Goal: Information Seeking & Learning: Compare options

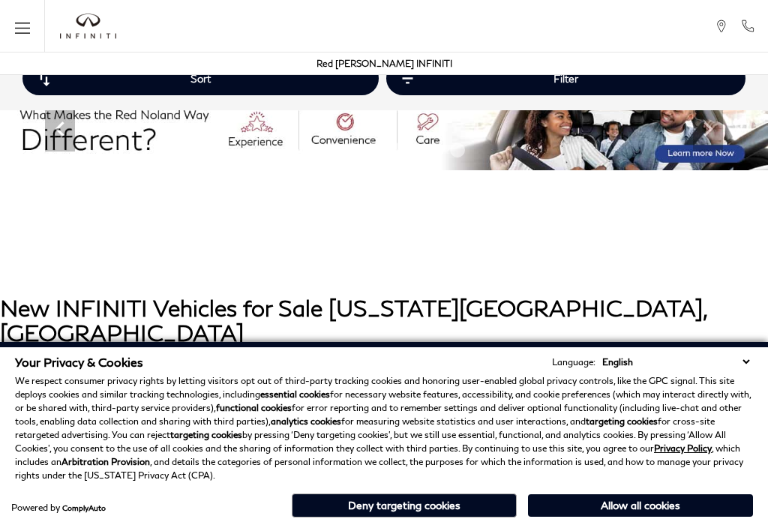
scroll to position [330, 0]
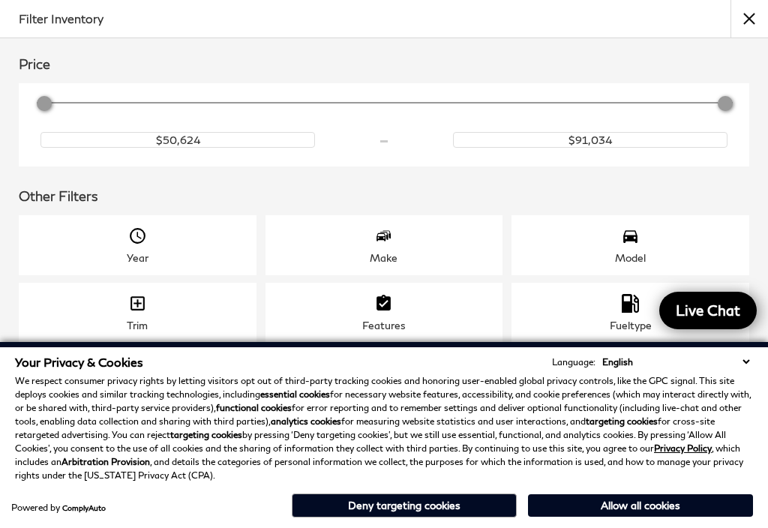
scroll to position [0, 0]
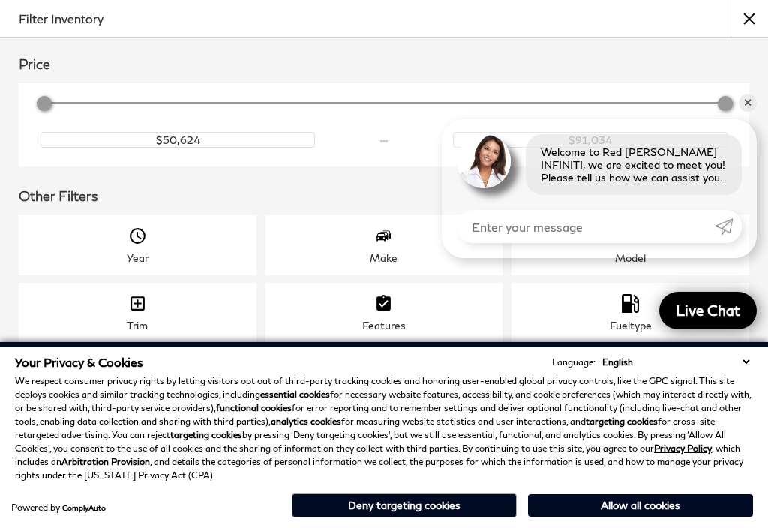
click at [606, 275] on div "Model" at bounding box center [630, 245] width 238 height 60
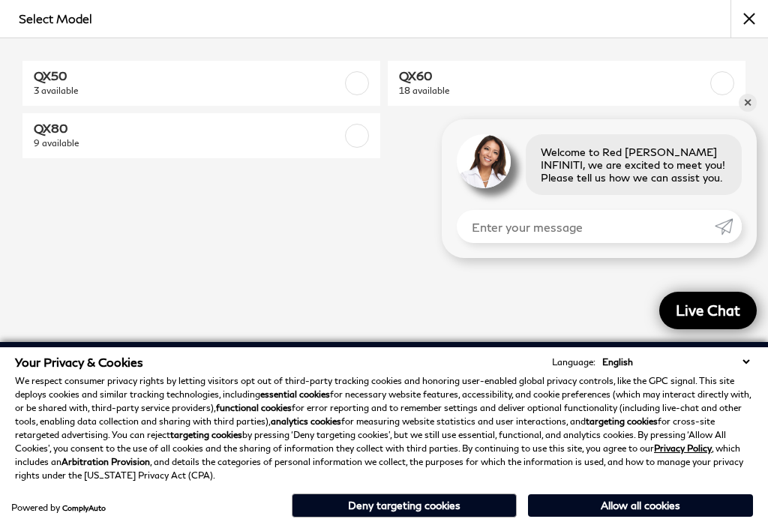
click at [287, 133] on span "QX80" at bounding box center [176, 128] width 285 height 15
checkbox input "true"
click at [471, 503] on button "Deny targeting cookies" at bounding box center [404, 505] width 225 height 24
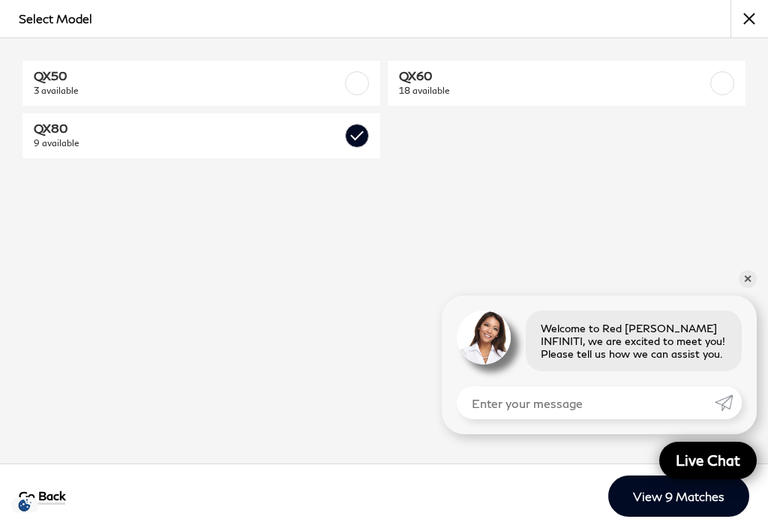
click at [184, 314] on div "QX50 3 available QX60 18 available QX80 9 available" at bounding box center [384, 250] width 768 height 425
click at [614, 498] on link "View 9 Matches" at bounding box center [678, 495] width 141 height 41
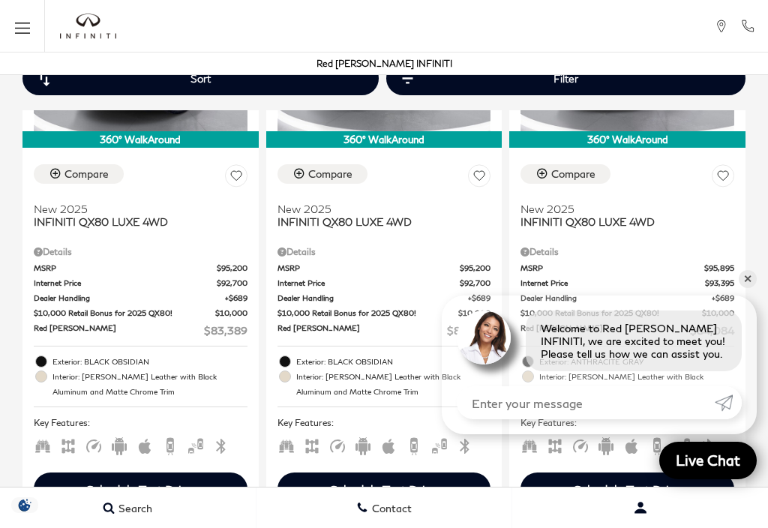
scroll to position [492, 0]
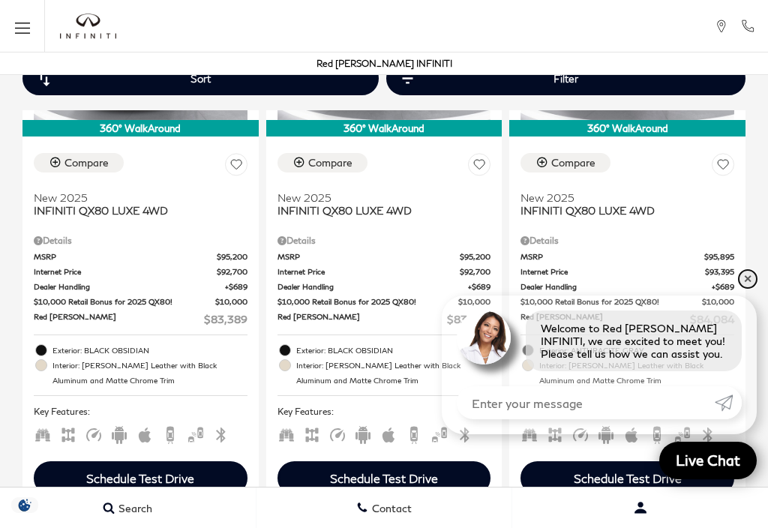
click at [749, 288] on link "✕" at bounding box center [747, 279] width 18 height 18
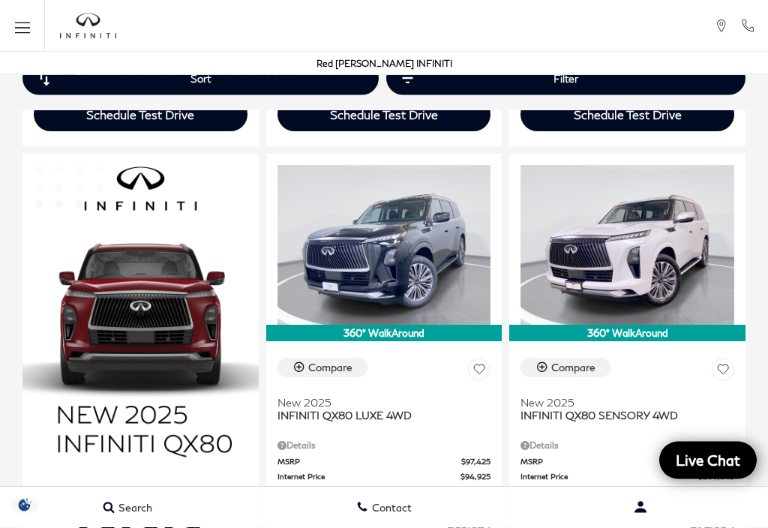
scroll to position [855, 0]
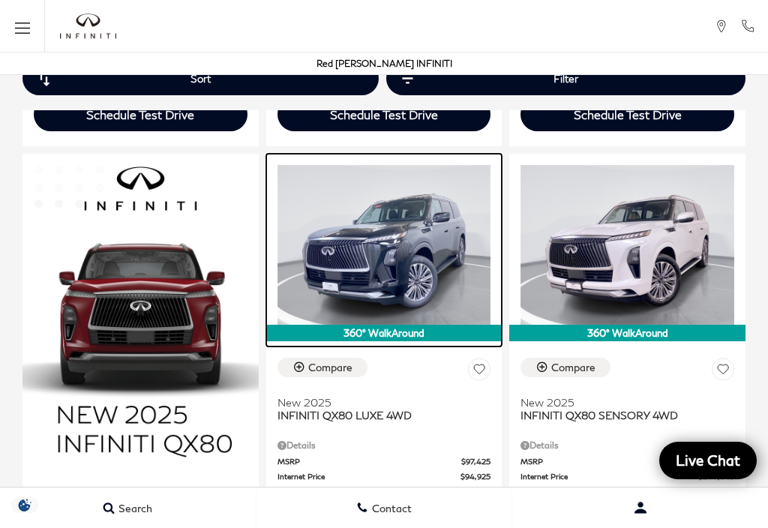
click at [365, 243] on img at bounding box center [384, 245] width 214 height 160
click at [347, 239] on img at bounding box center [384, 245] width 214 height 160
